Goal: Task Accomplishment & Management: Use online tool/utility

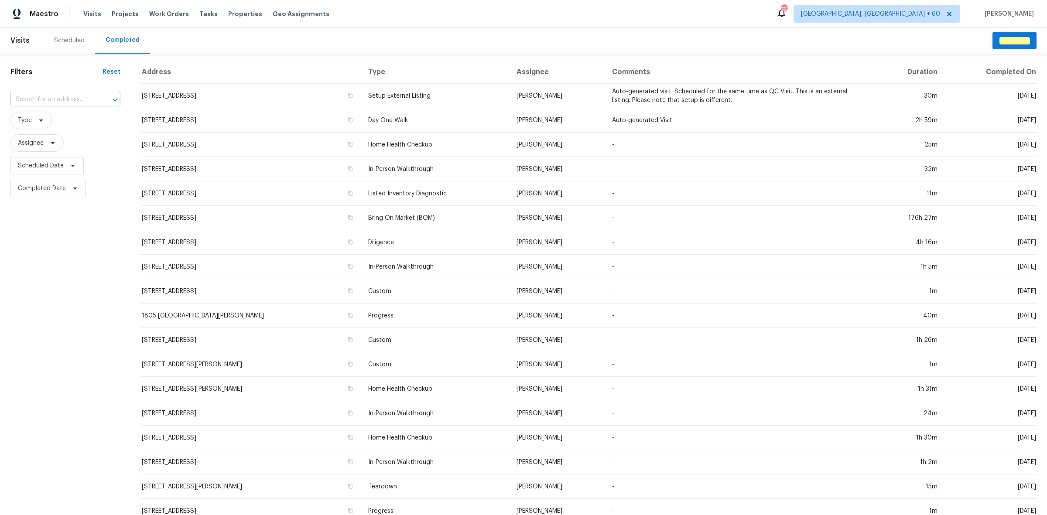
click at [71, 101] on input "text" at bounding box center [53, 100] width 86 height 14
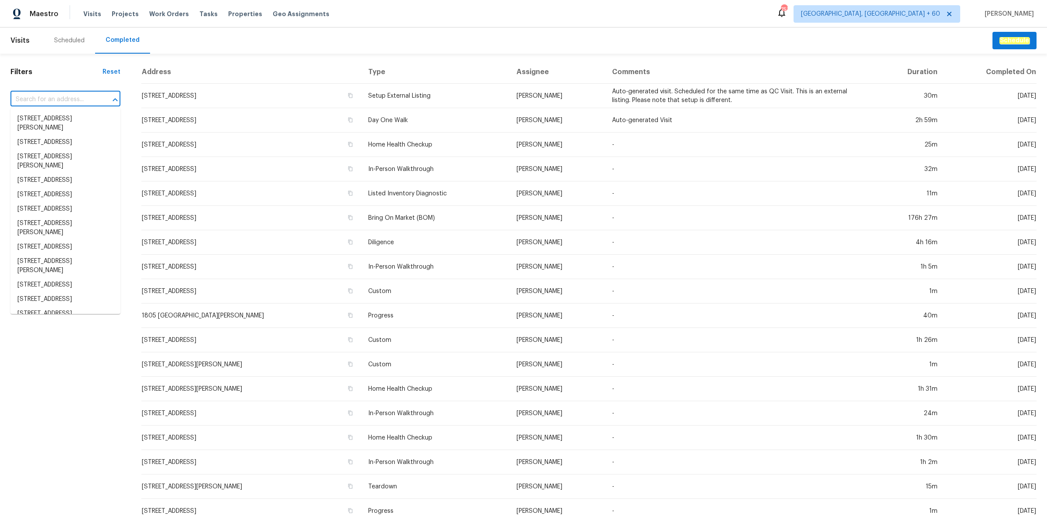
paste input "9133 Black Beauty St Las Vegas NV 89113"
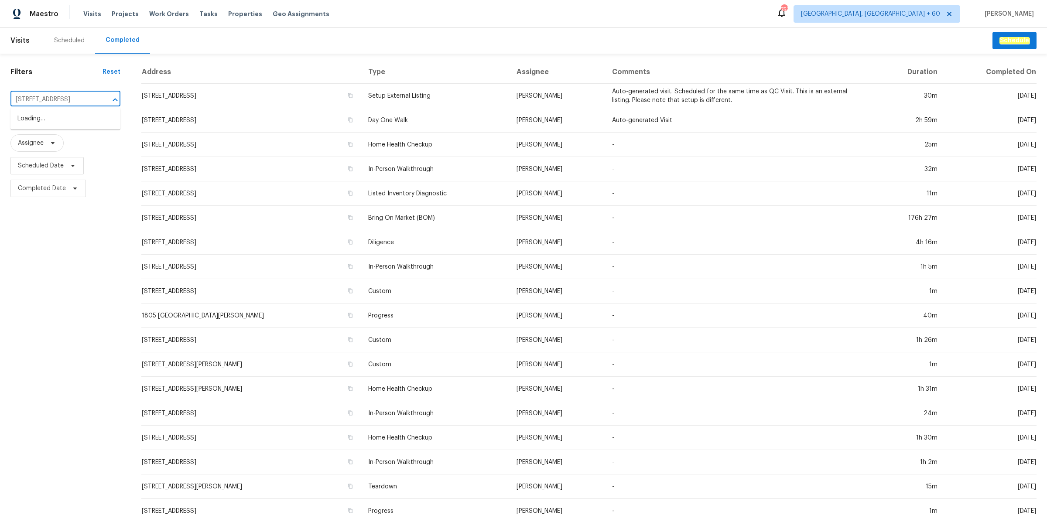
type input "9133 Black Beauty St Las Vegas NV 89113"
click at [47, 126] on li "9133 Black Beauty St, Las Vegas, NV 89113" at bounding box center [65, 119] width 110 height 14
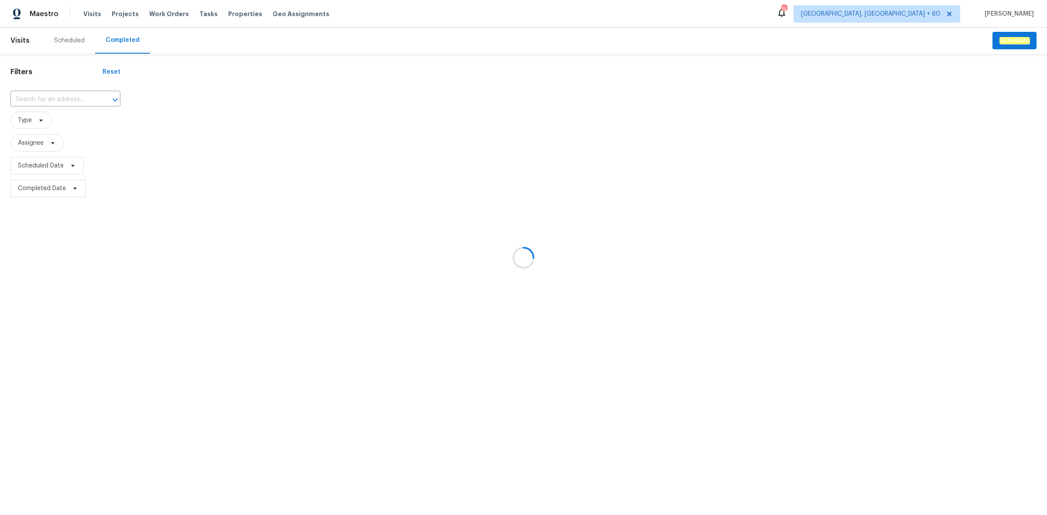
type input "9133 Black Beauty St, Las Vegas, NV 89113"
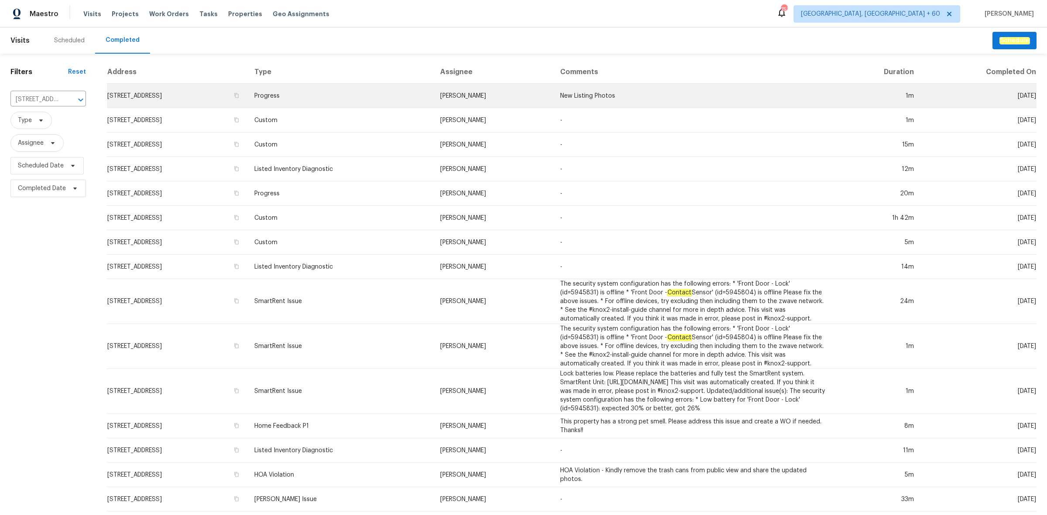
click at [394, 97] on td "Progress" at bounding box center [340, 96] width 186 height 24
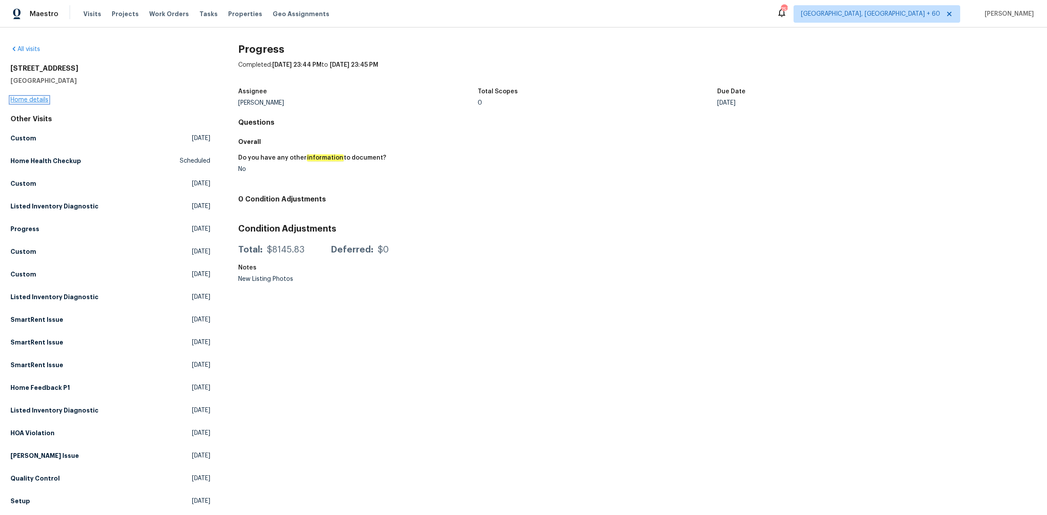
click at [45, 97] on link "Home details" at bounding box center [29, 100] width 38 height 6
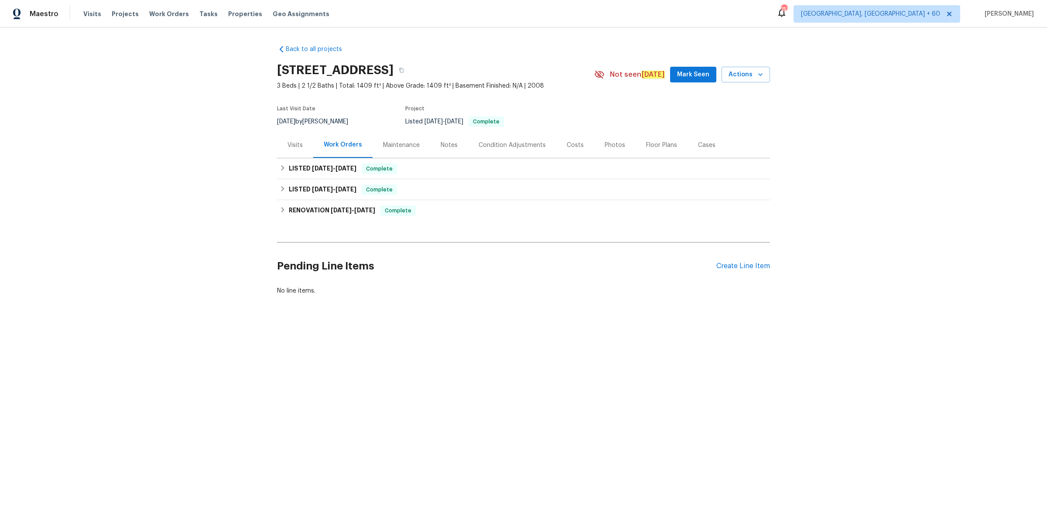
click at [605, 144] on div "Photos" at bounding box center [615, 145] width 21 height 9
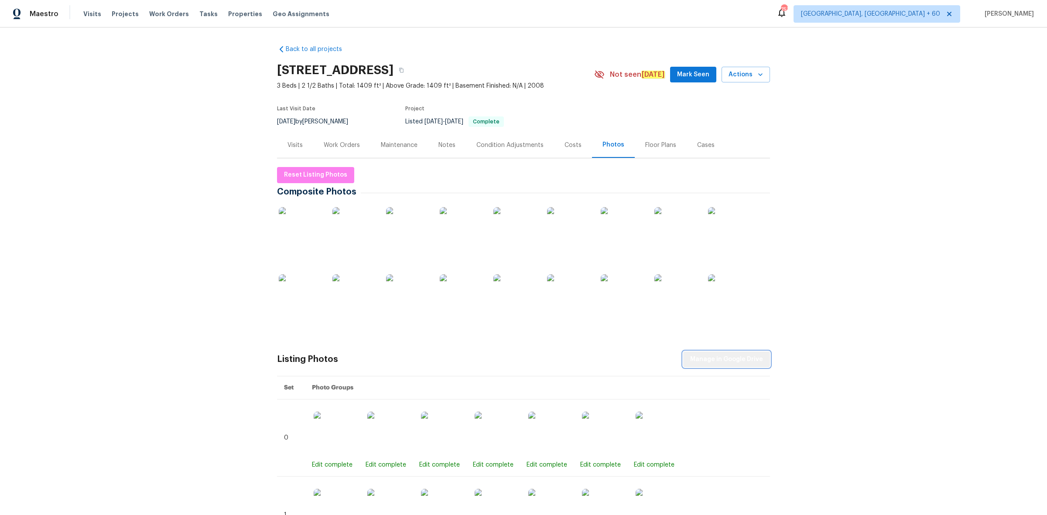
click at [732, 357] on span "Manage in Google Drive" at bounding box center [726, 359] width 73 height 11
click at [331, 173] on span "Reset Listing Photos" at bounding box center [315, 175] width 63 height 11
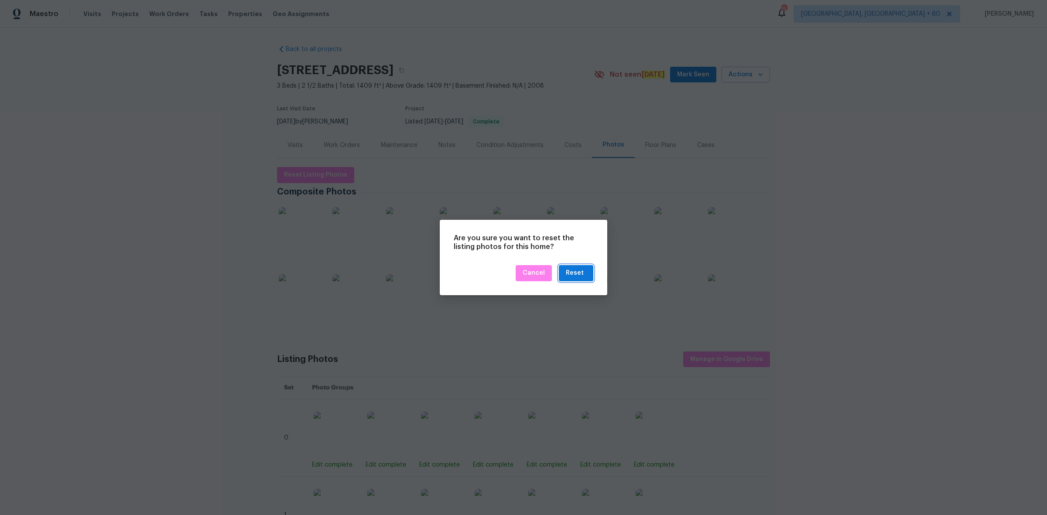
click at [592, 273] on button "Reset" at bounding box center [576, 273] width 34 height 16
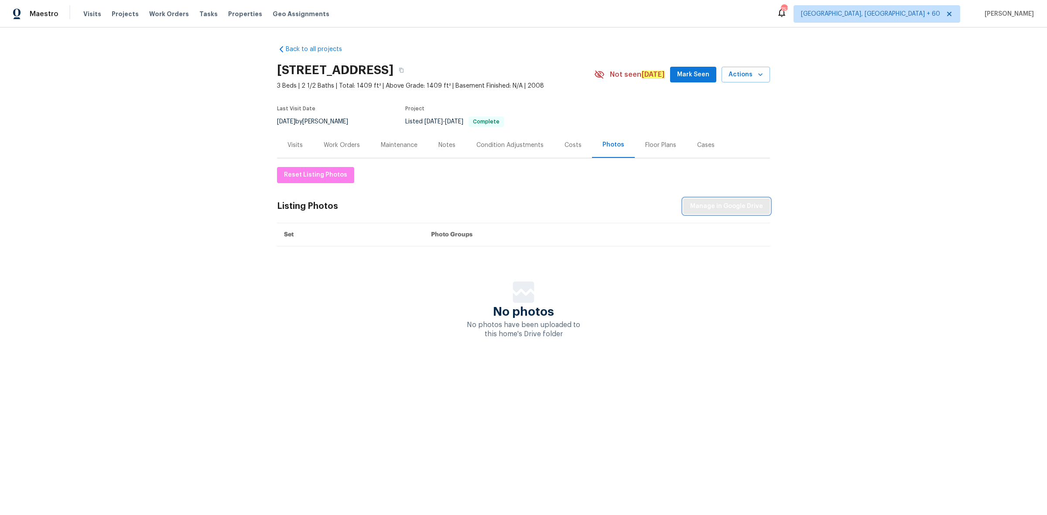
click at [721, 209] on span "Manage in Google Drive" at bounding box center [726, 206] width 73 height 11
click at [49, 12] on span "Maestro" at bounding box center [44, 14] width 29 height 9
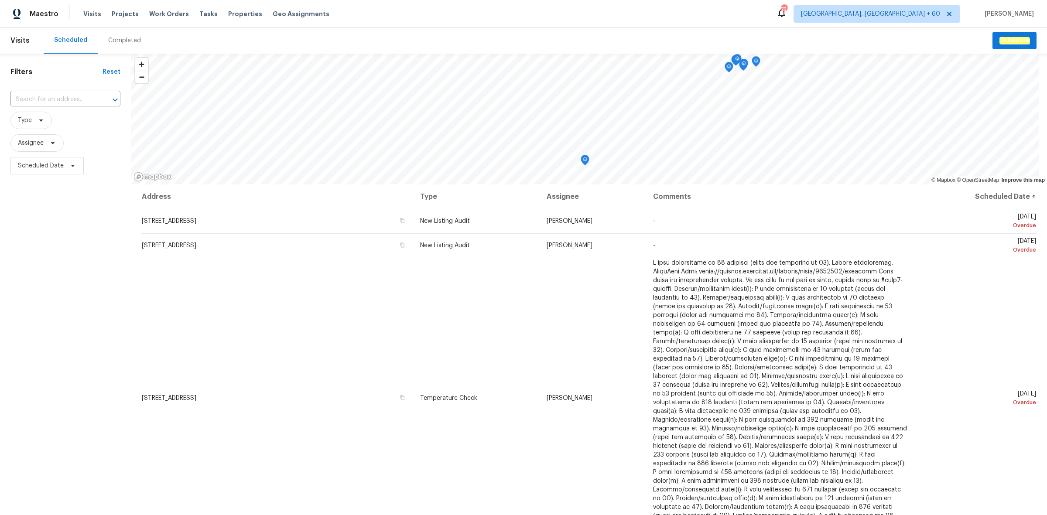
click at [127, 38] on div "Completed" at bounding box center [124, 40] width 33 height 9
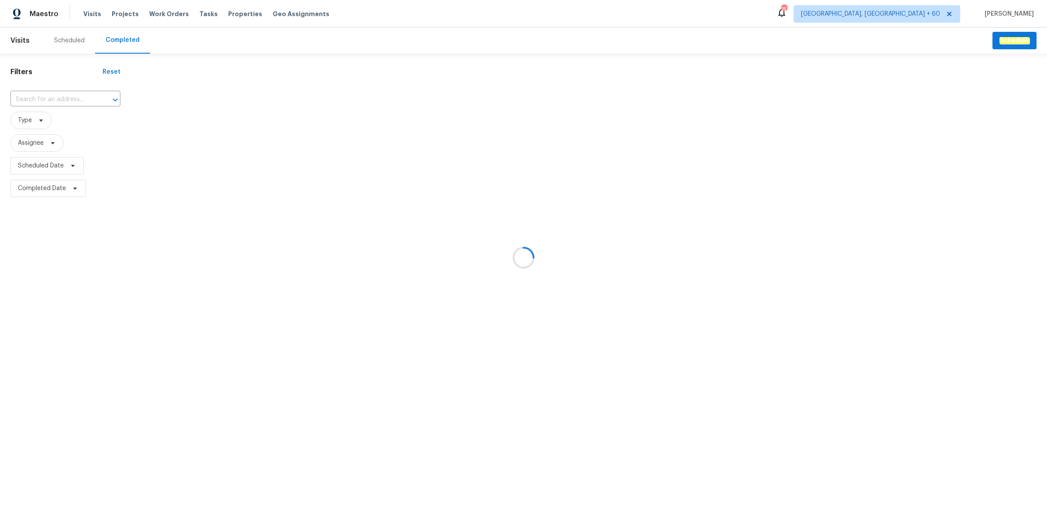
click at [55, 95] on div at bounding box center [523, 257] width 1047 height 515
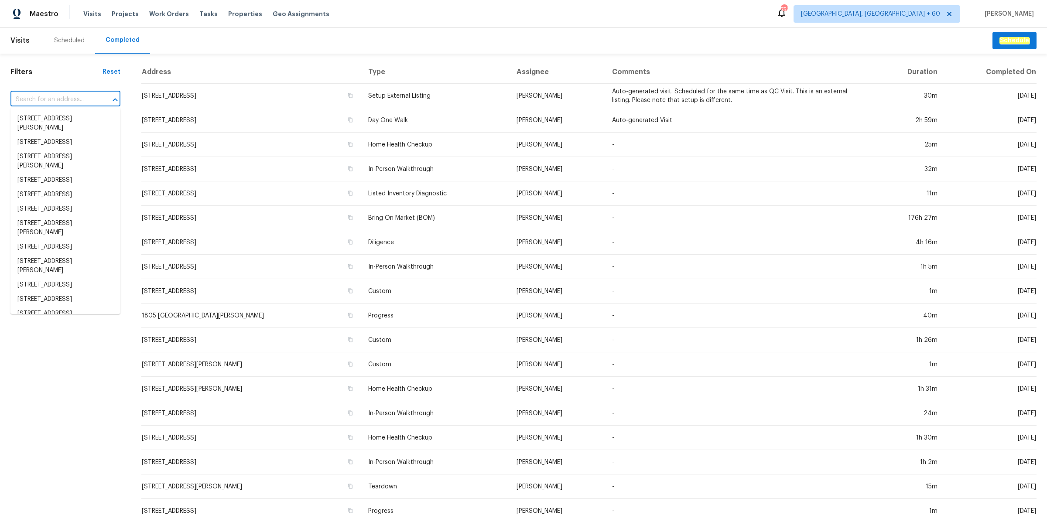
click at [66, 99] on input "text" at bounding box center [53, 100] width 86 height 14
paste input "[STREET_ADDRESS]"
type input "[STREET_ADDRESS]"
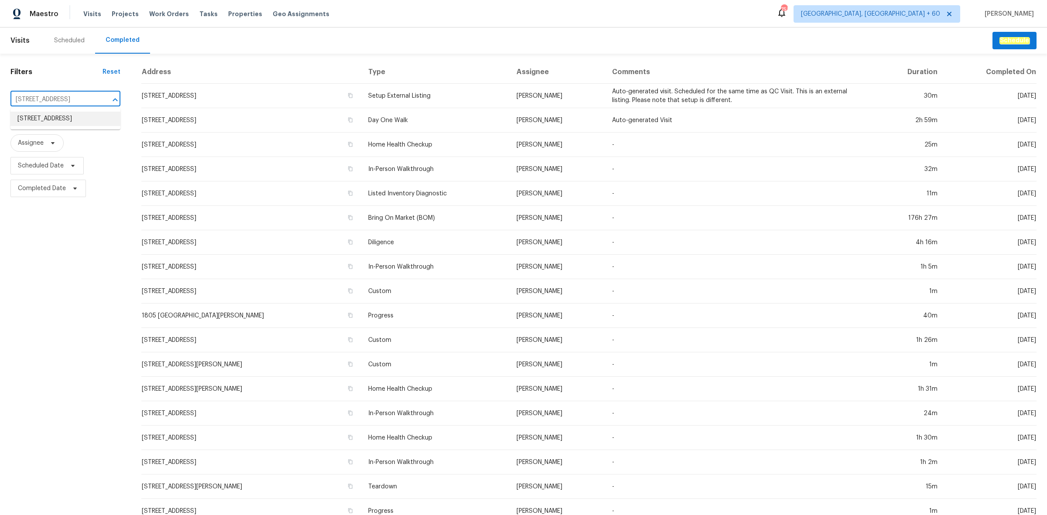
click at [50, 117] on li "[STREET_ADDRESS]" at bounding box center [65, 119] width 110 height 14
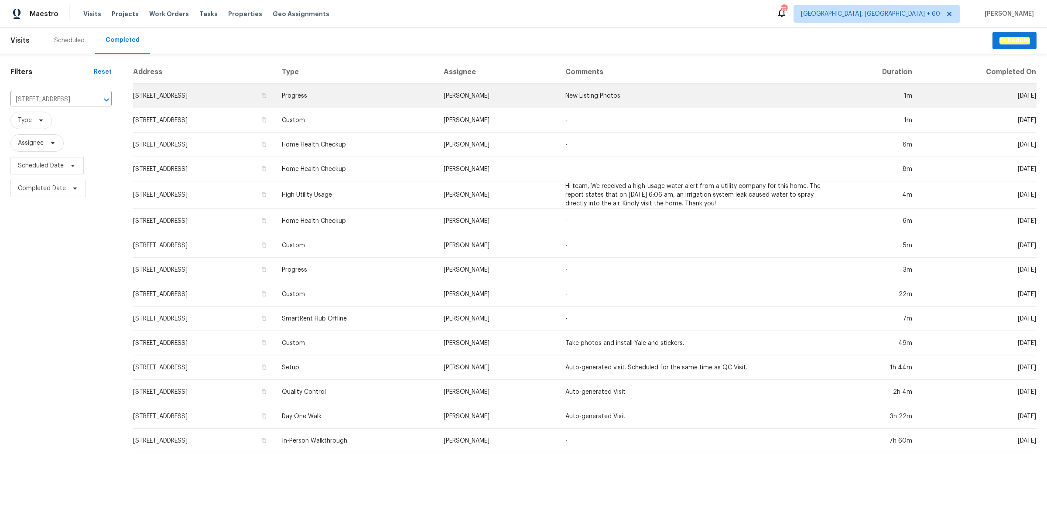
click at [275, 93] on td "[STREET_ADDRESS]" at bounding box center [204, 96] width 142 height 24
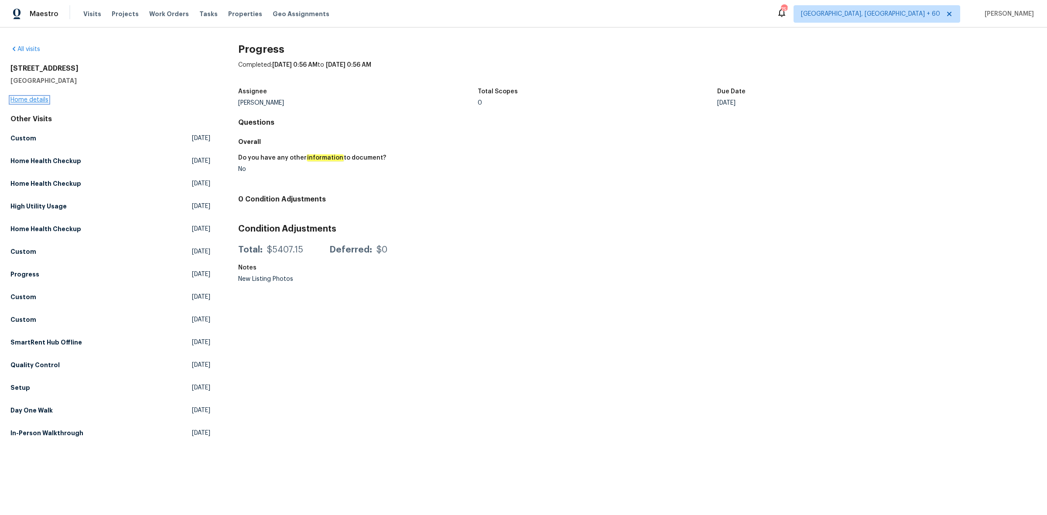
click at [36, 97] on link "Home details" at bounding box center [29, 100] width 38 height 6
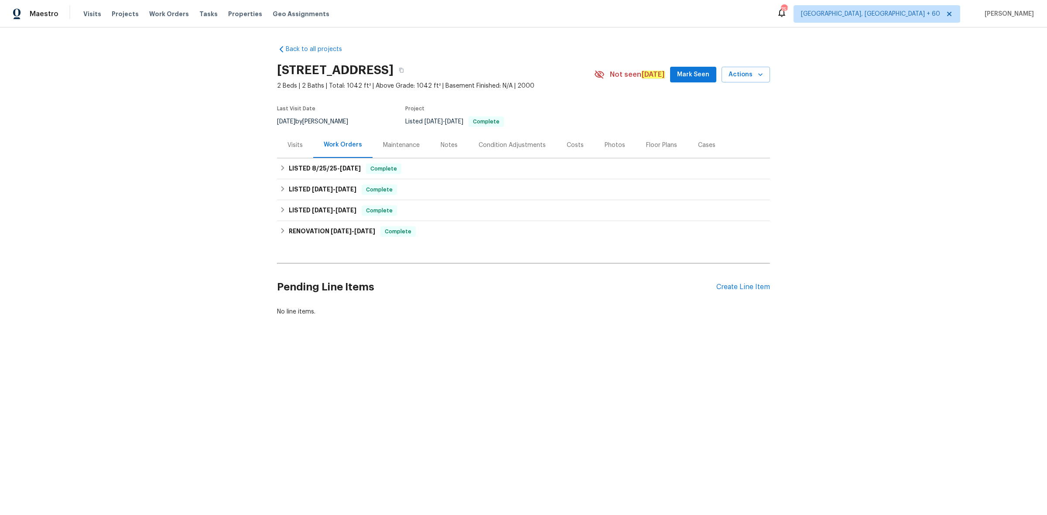
click at [605, 142] on div "Photos" at bounding box center [615, 145] width 21 height 9
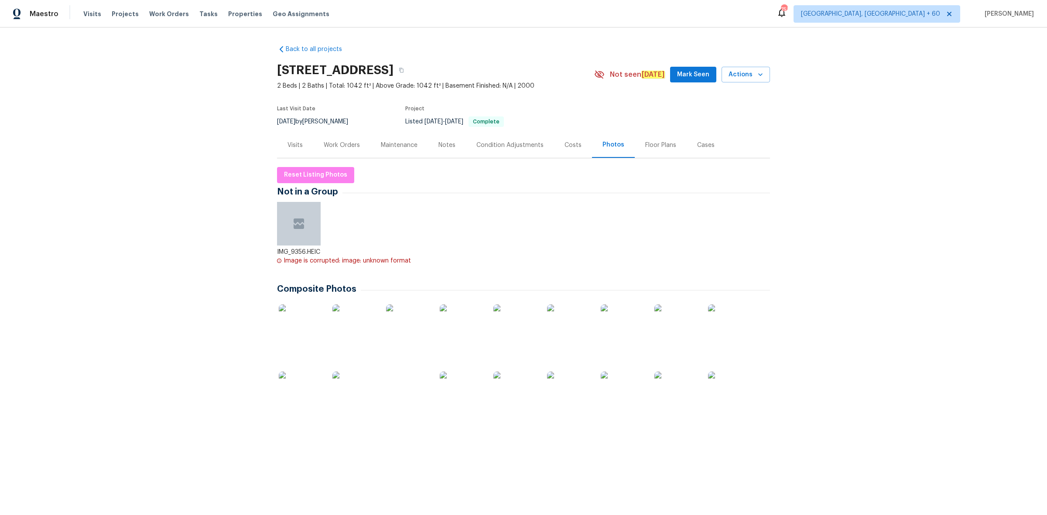
scroll to position [266, 0]
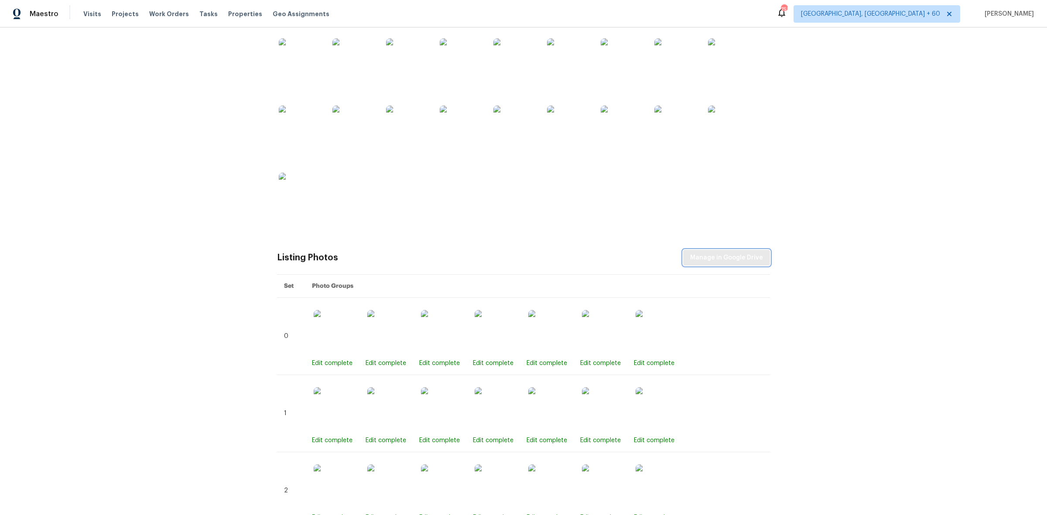
click at [729, 257] on span "Manage in Google Drive" at bounding box center [726, 258] width 73 height 11
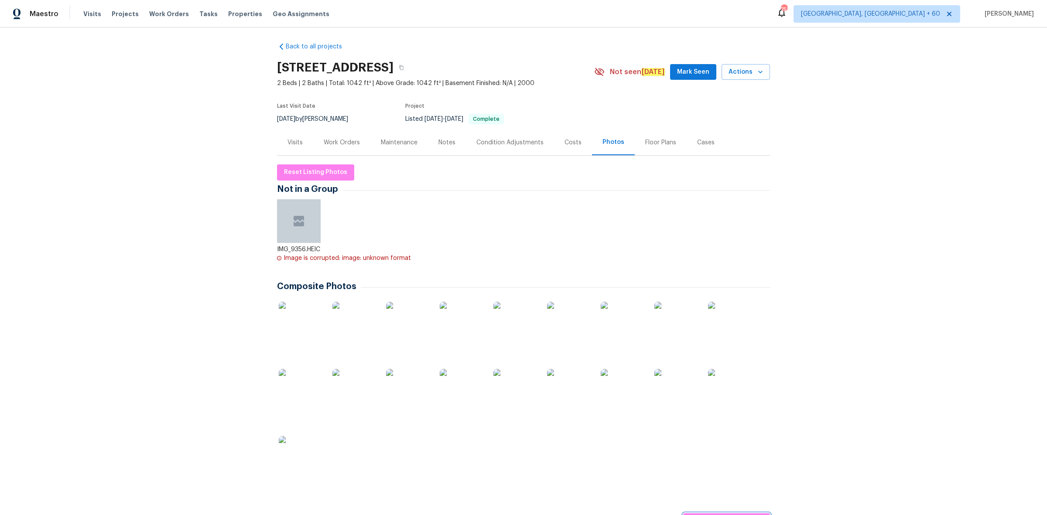
scroll to position [0, 0]
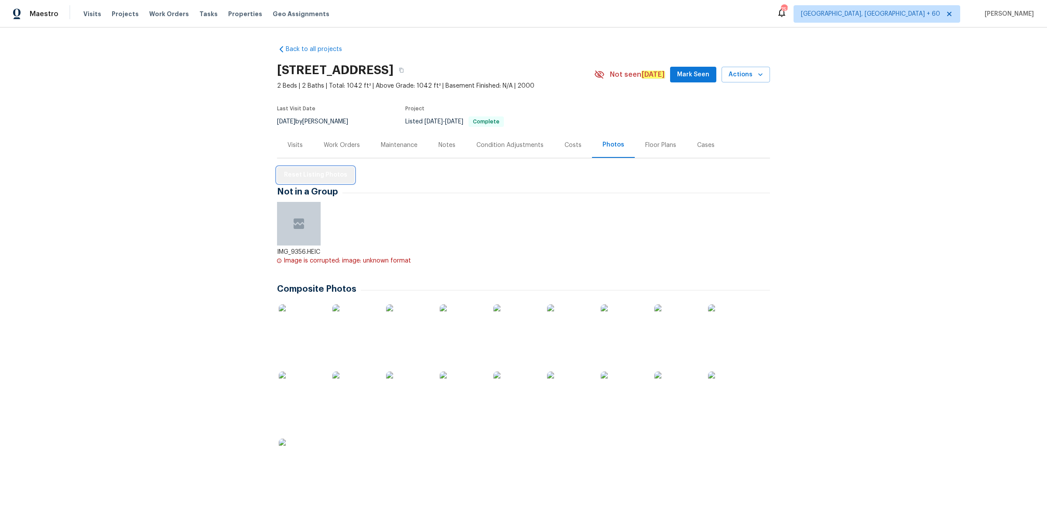
click at [319, 175] on span "Reset Listing Photos" at bounding box center [315, 175] width 63 height 11
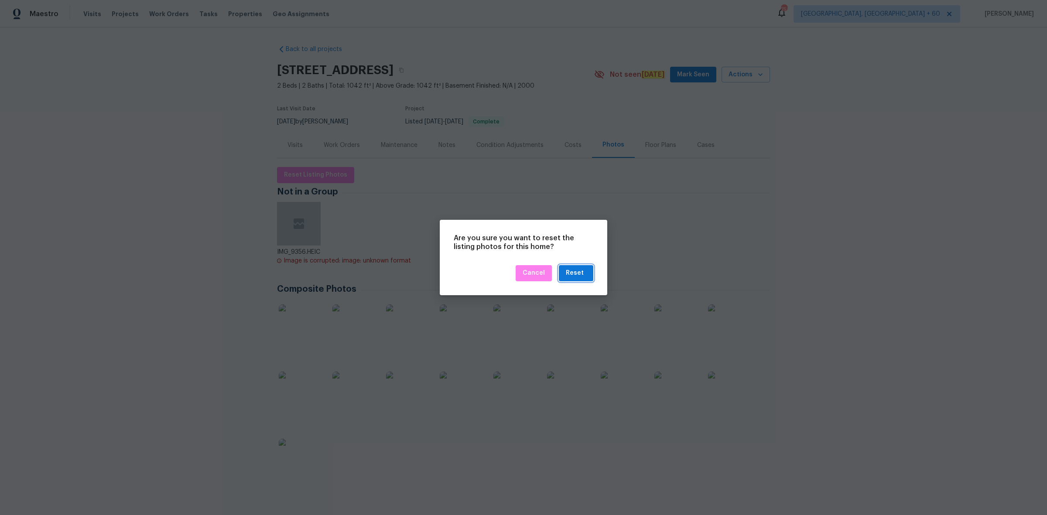
click at [575, 274] on div "Reset" at bounding box center [575, 273] width 18 height 11
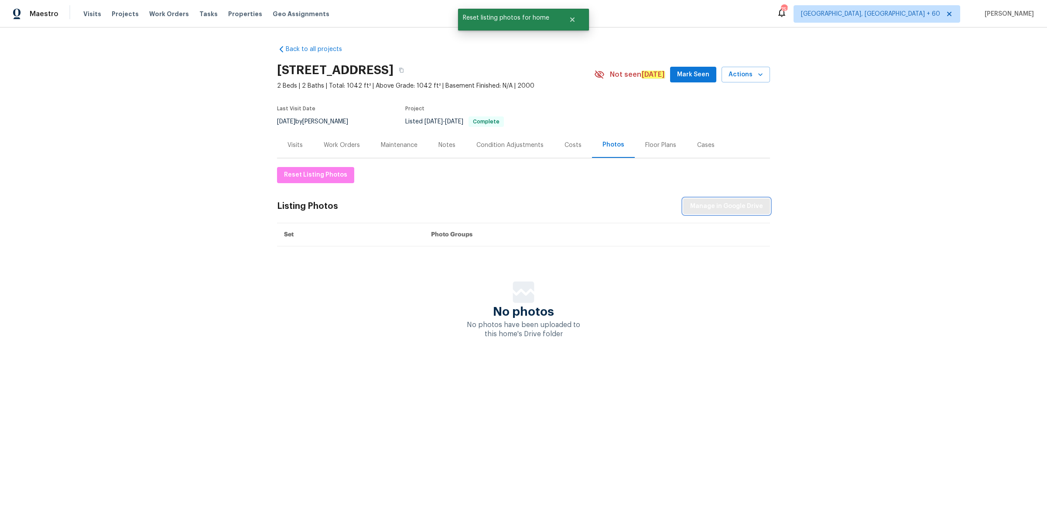
click at [727, 206] on span "Manage in Google Drive" at bounding box center [726, 206] width 73 height 11
